Goal: Information Seeking & Learning: Learn about a topic

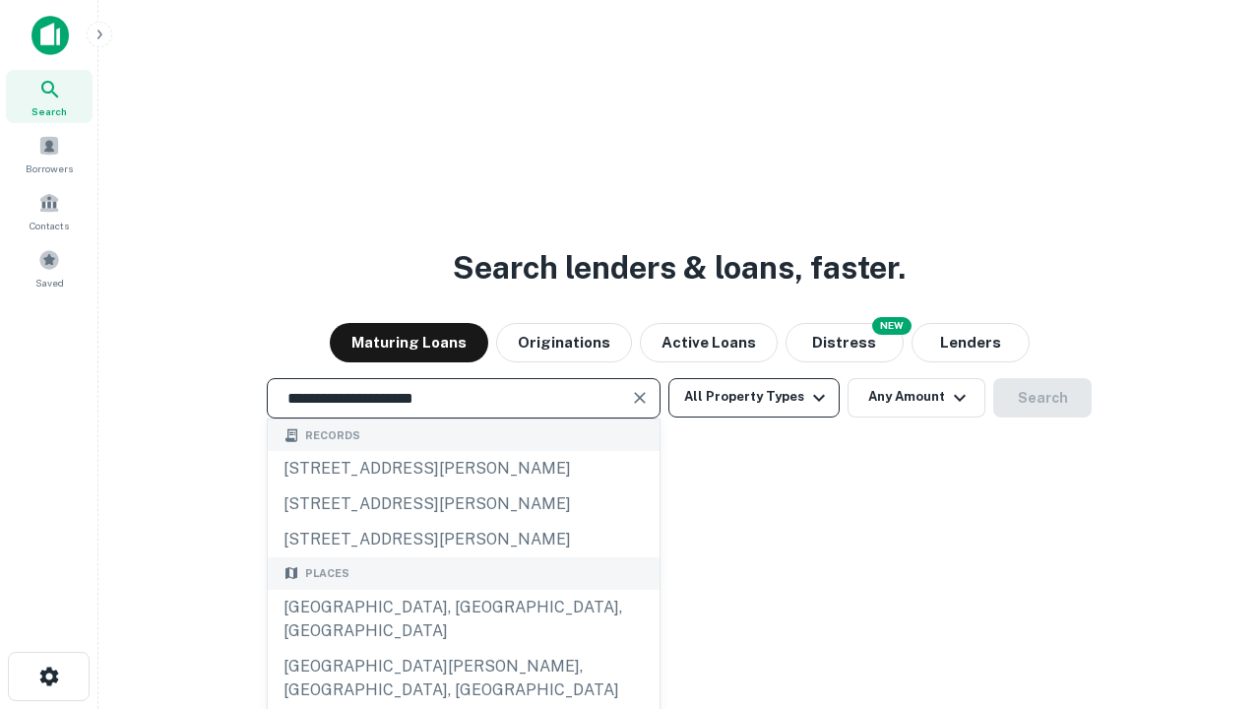
type input "**********"
click at [754, 397] on button "All Property Types" at bounding box center [754, 397] width 171 height 39
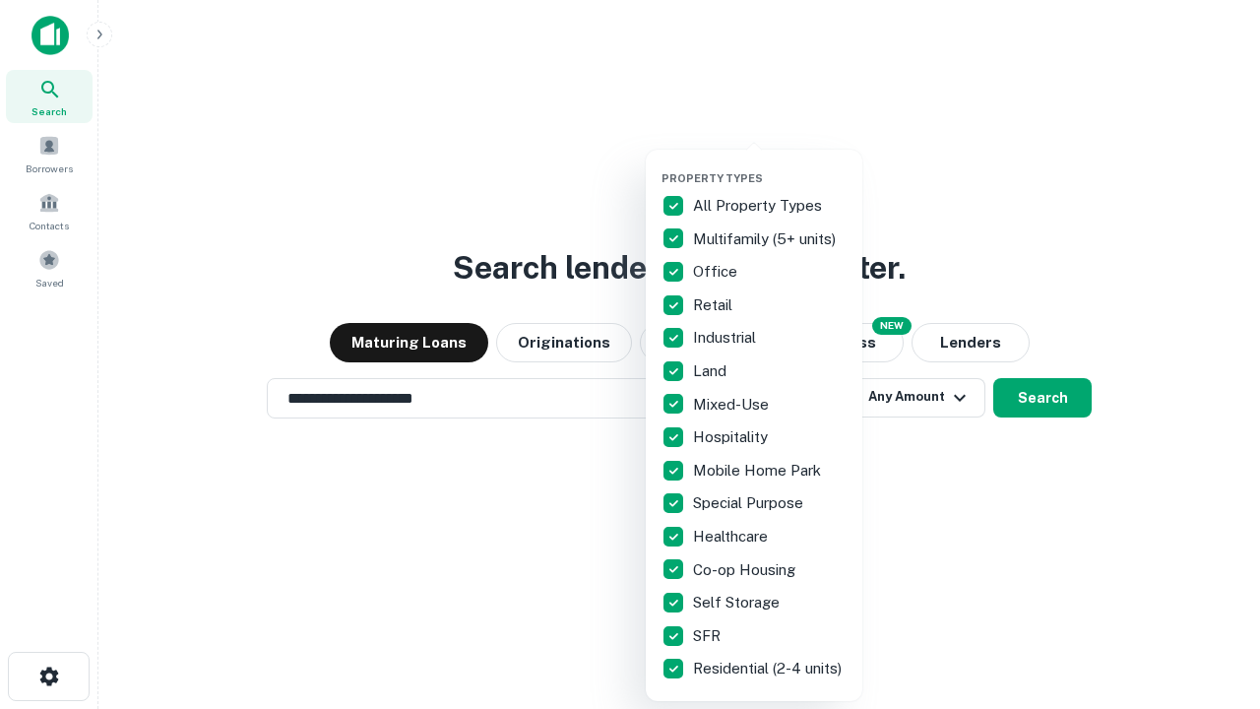
click at [770, 165] on button "button" at bounding box center [770, 165] width 217 height 1
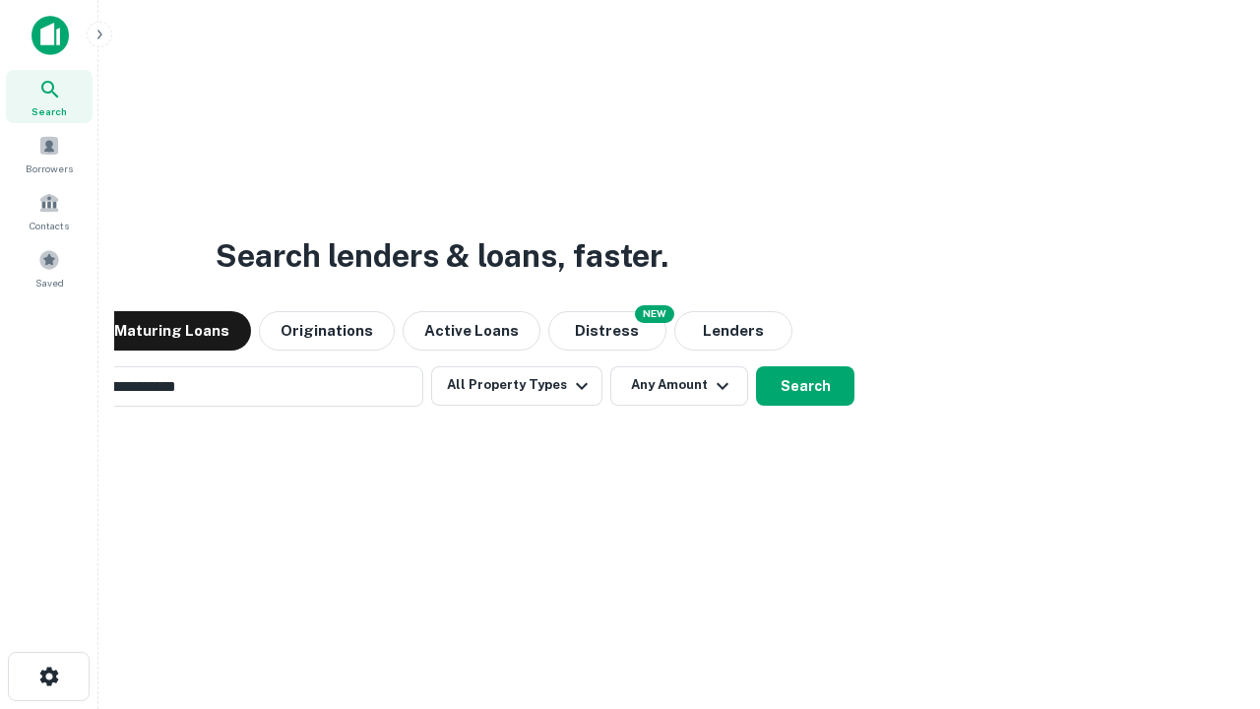
scroll to position [31, 0]
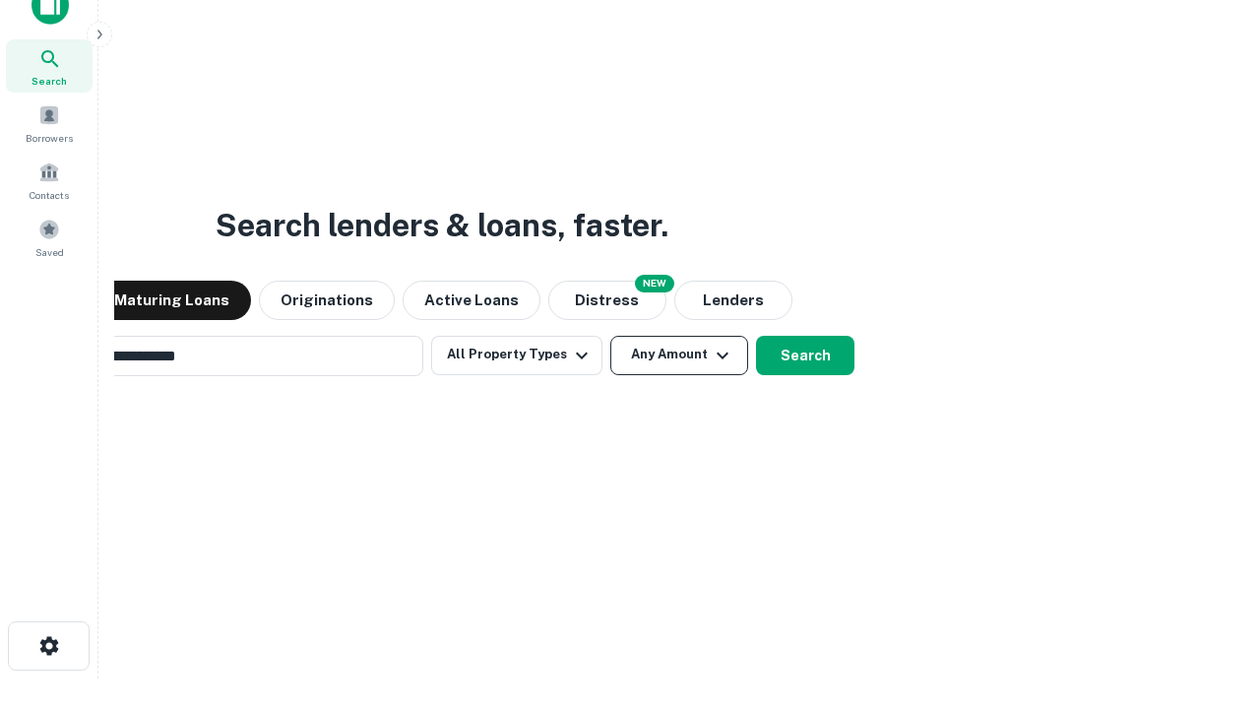
click at [610, 336] on button "Any Amount" at bounding box center [679, 355] width 138 height 39
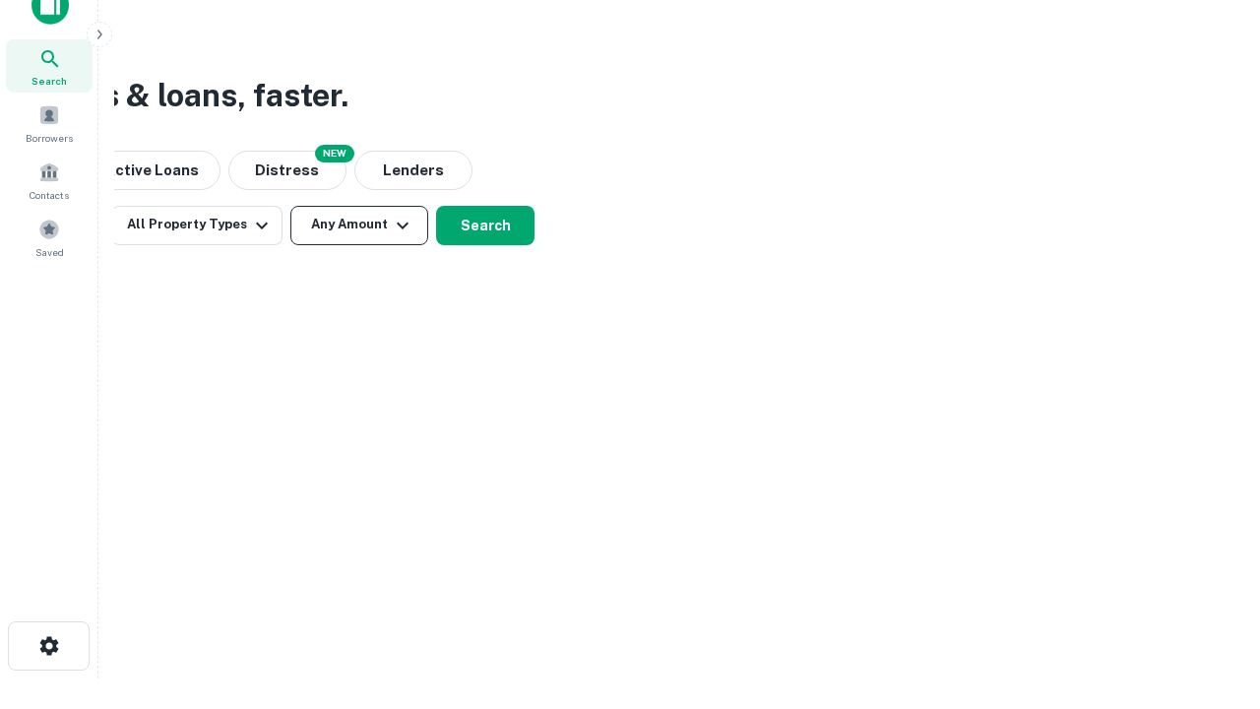
scroll to position [32, 0]
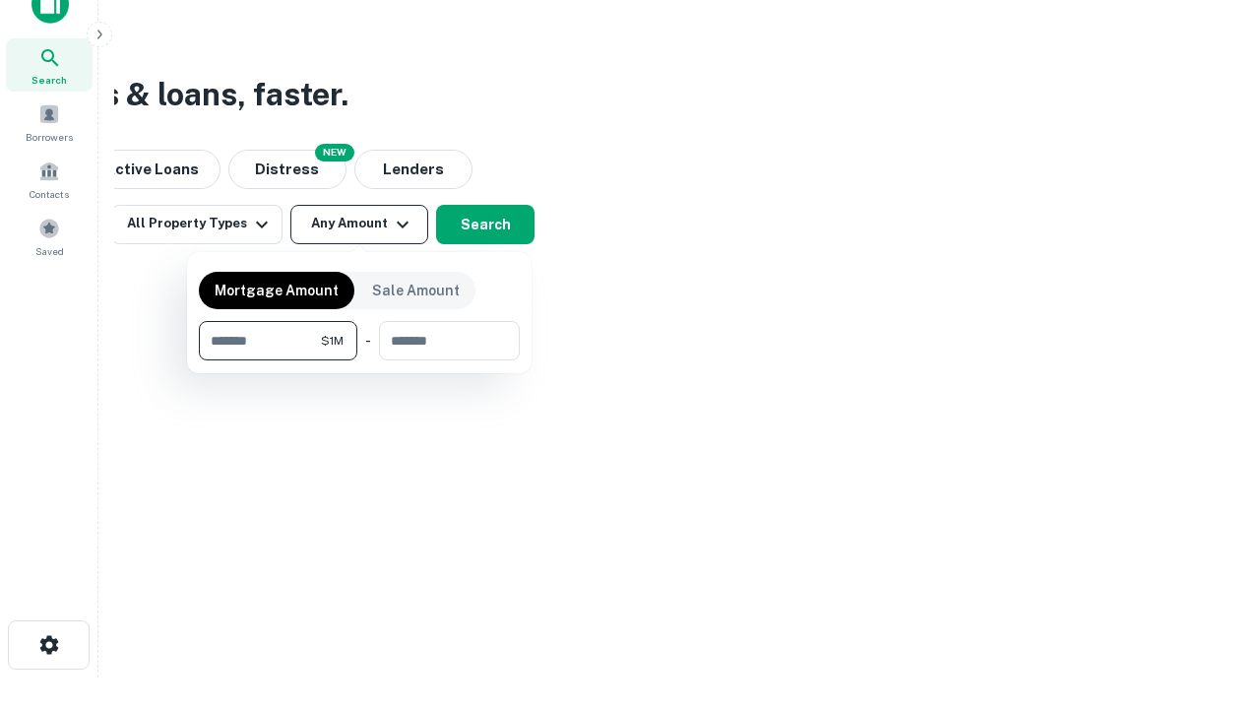
type input "*******"
click at [359, 360] on button "button" at bounding box center [359, 360] width 321 height 1
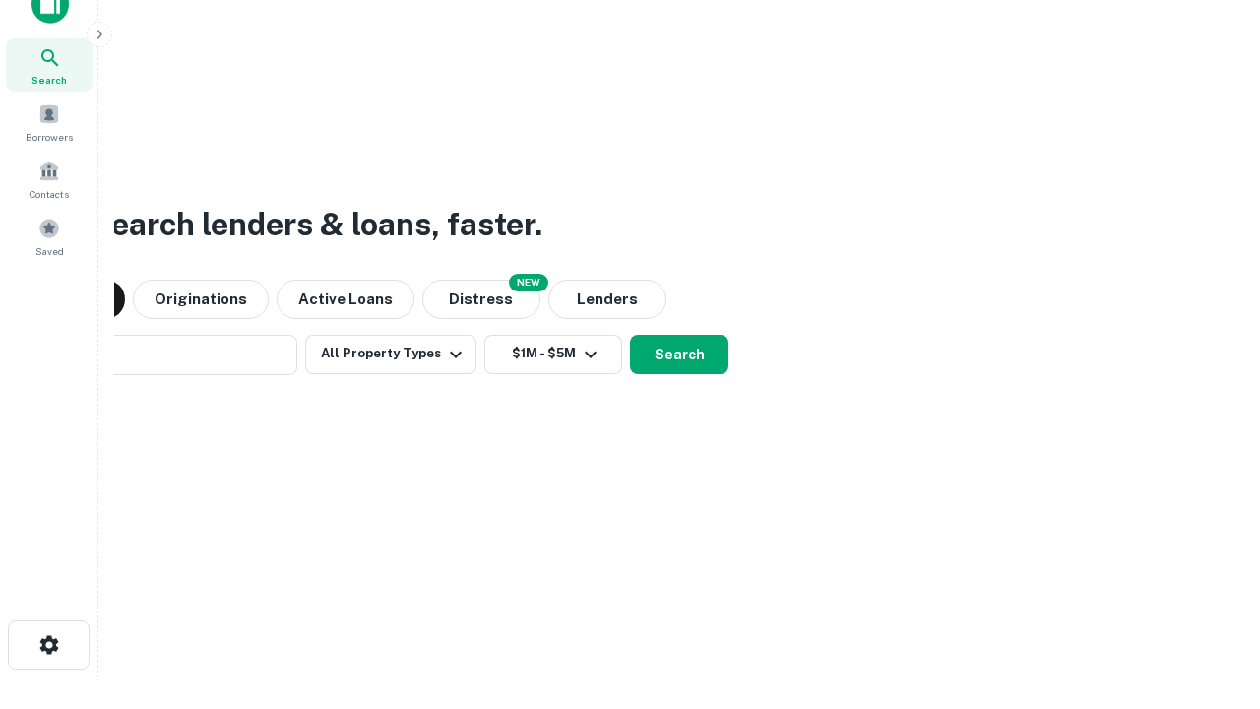
scroll to position [31, 0]
click at [630, 336] on button "Search" at bounding box center [679, 355] width 98 height 39
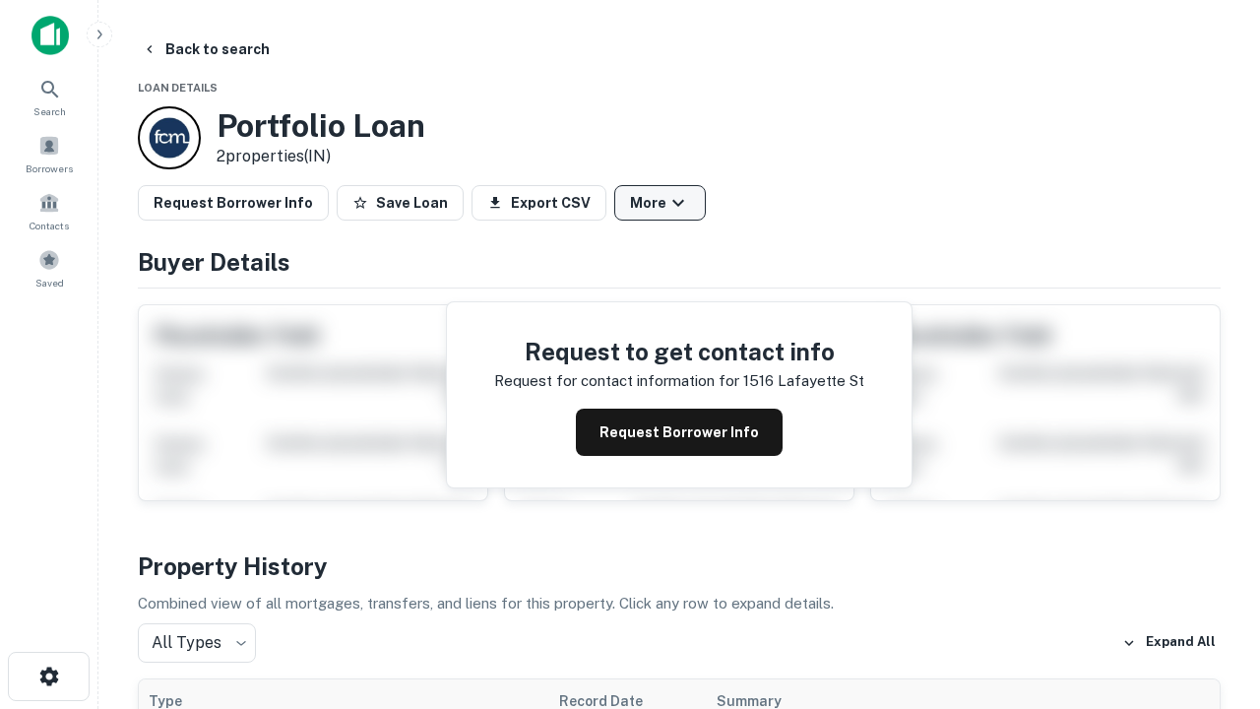
click at [660, 203] on button "More" at bounding box center [660, 202] width 92 height 35
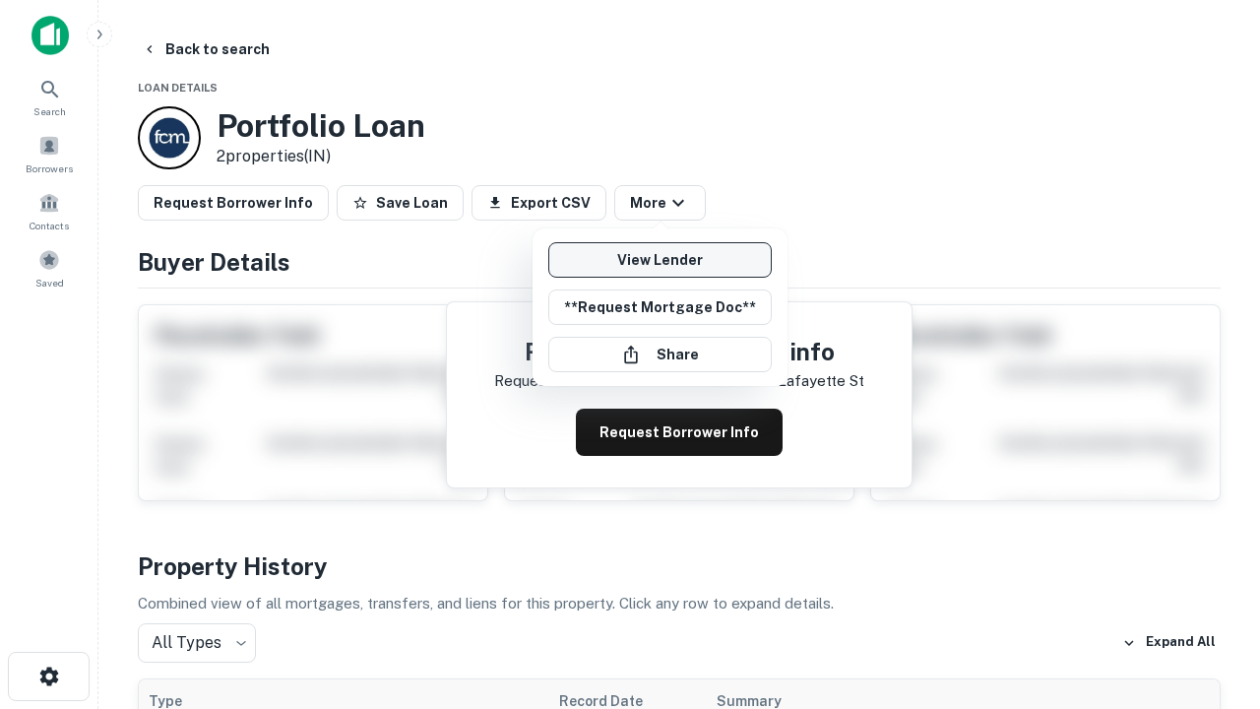
click at [660, 260] on link "View Lender" at bounding box center [660, 259] width 224 height 35
